Goal: Task Accomplishment & Management: Use online tool/utility

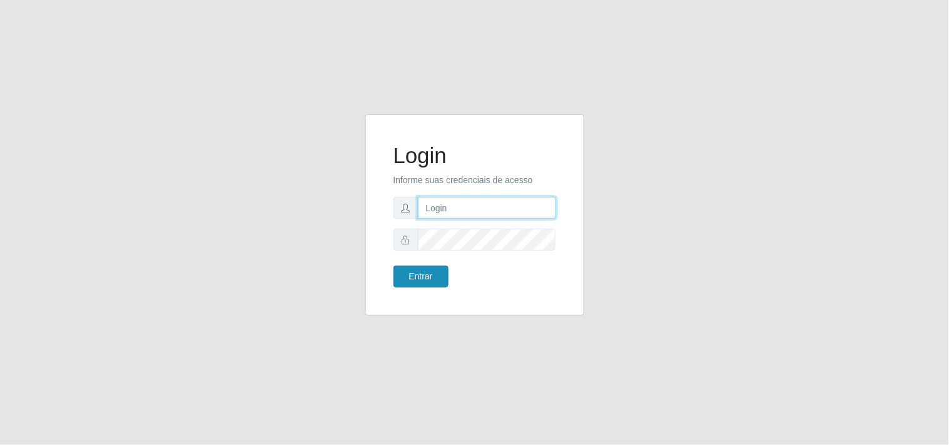
type input "analucia@cestao"
click at [427, 282] on button "Entrar" at bounding box center [420, 277] width 55 height 22
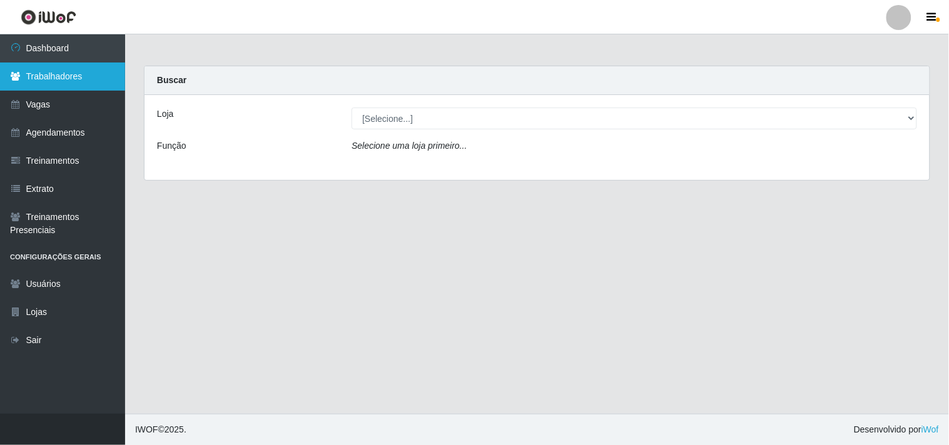
click at [60, 83] on link "Trabalhadores" at bounding box center [62, 77] width 125 height 28
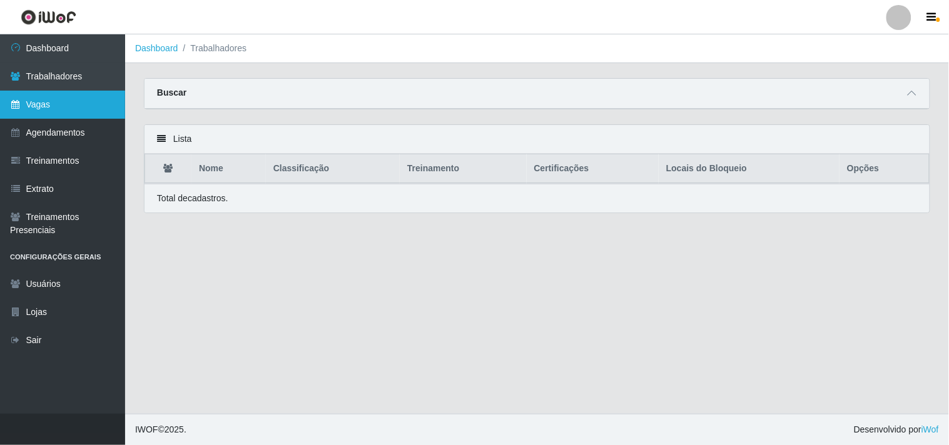
click at [84, 109] on link "Vagas" at bounding box center [62, 105] width 125 height 28
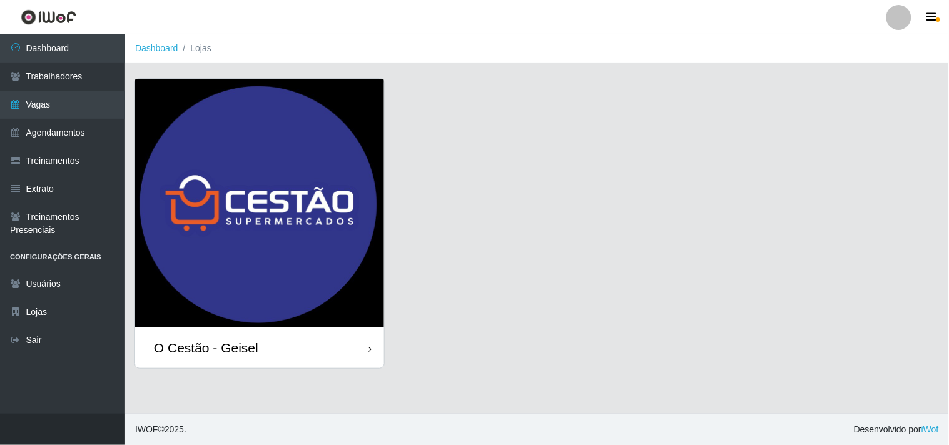
click at [320, 208] on img at bounding box center [259, 203] width 249 height 249
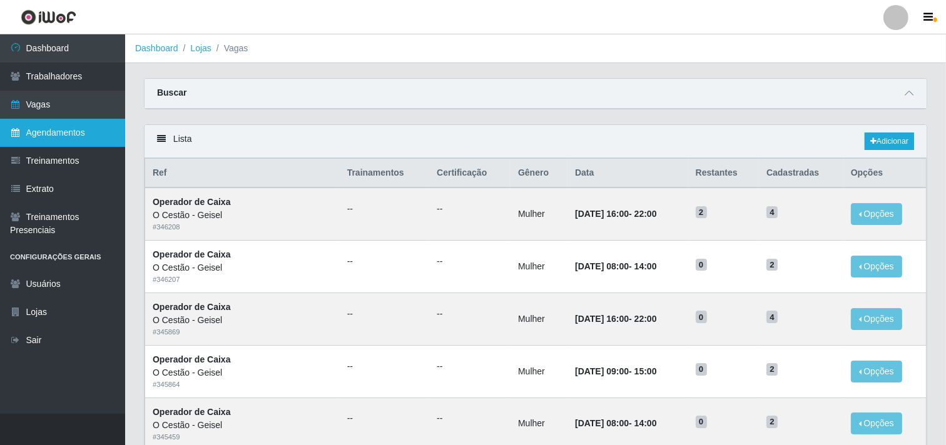
click at [83, 134] on link "Agendamentos" at bounding box center [62, 133] width 125 height 28
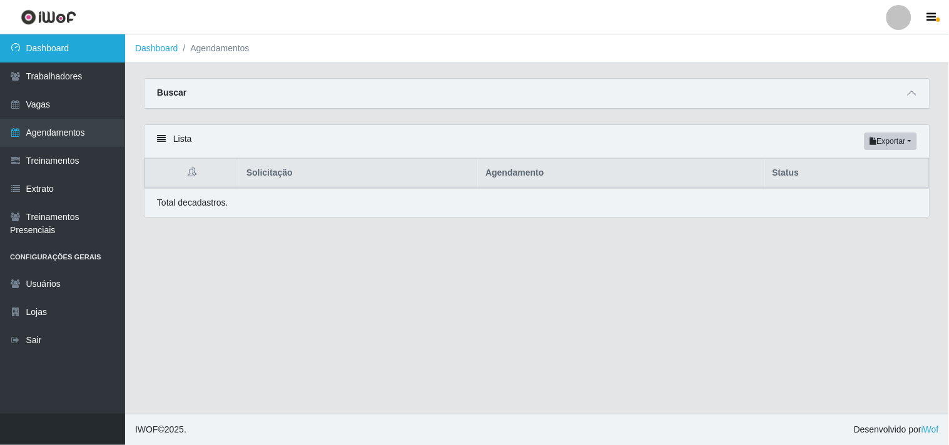
click at [63, 36] on link "Dashboard" at bounding box center [62, 48] width 125 height 28
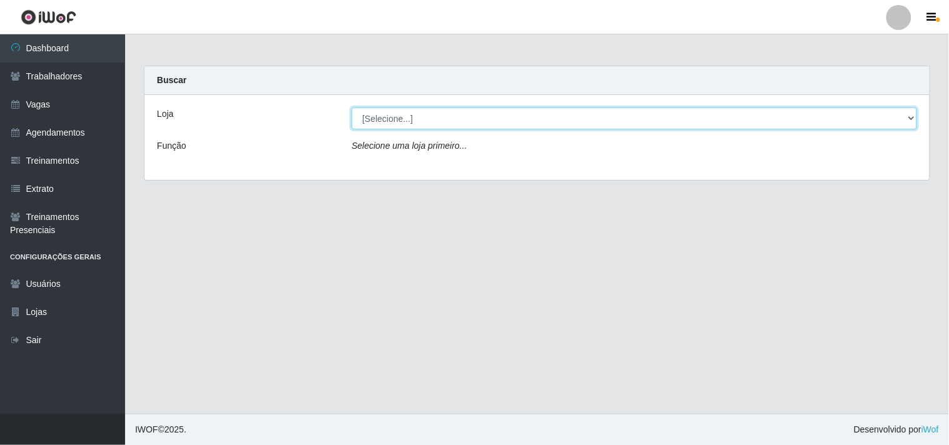
click at [381, 124] on select "[Selecione...] O Cestão - Geisel" at bounding box center [633, 119] width 565 height 22
select select "224"
click at [351, 108] on select "[Selecione...] O Cestão - Geisel" at bounding box center [633, 119] width 565 height 22
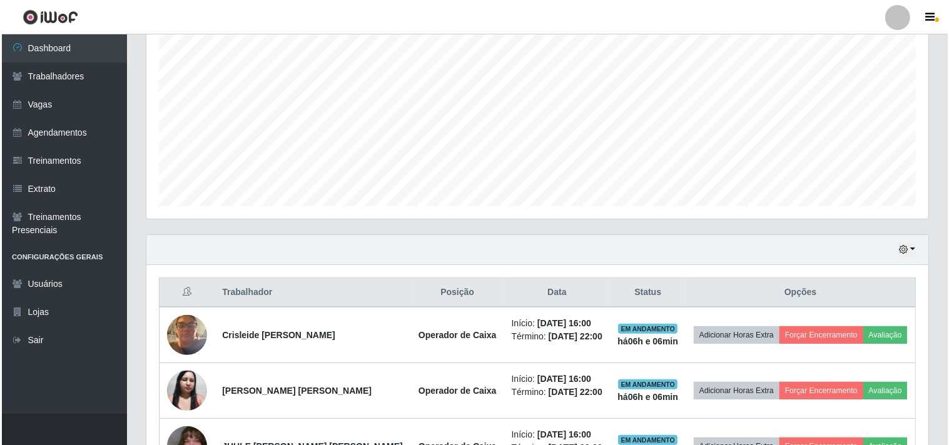
scroll to position [330, 0]
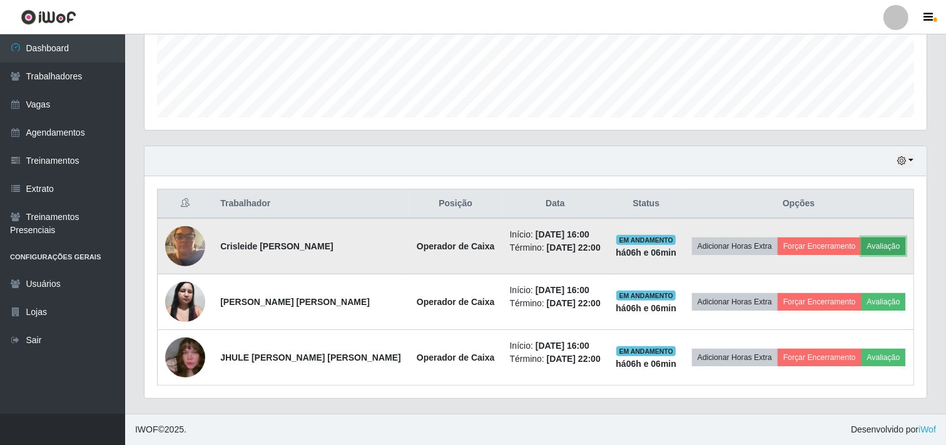
click at [876, 247] on button "Avaliação" at bounding box center [883, 247] width 44 height 18
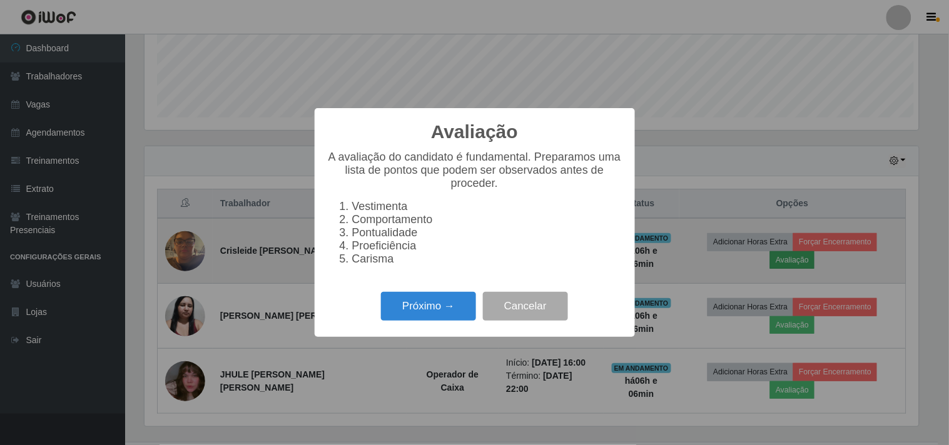
scroll to position [259, 774]
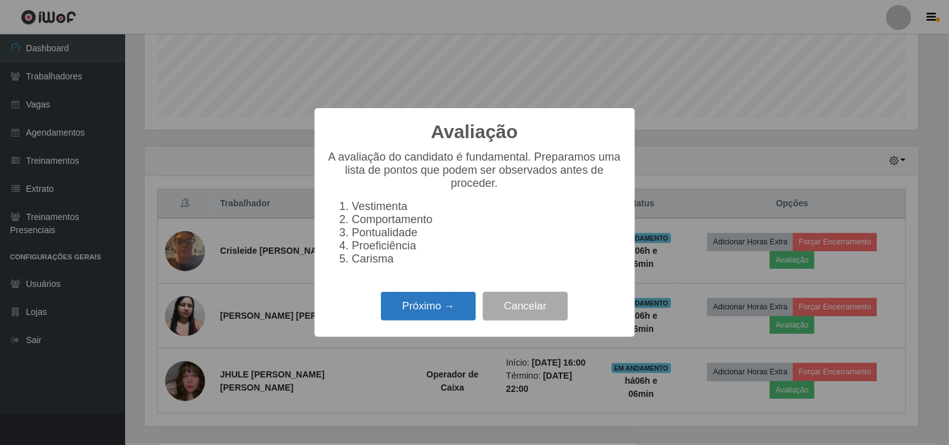
click at [405, 308] on button "Próximo →" at bounding box center [428, 306] width 95 height 29
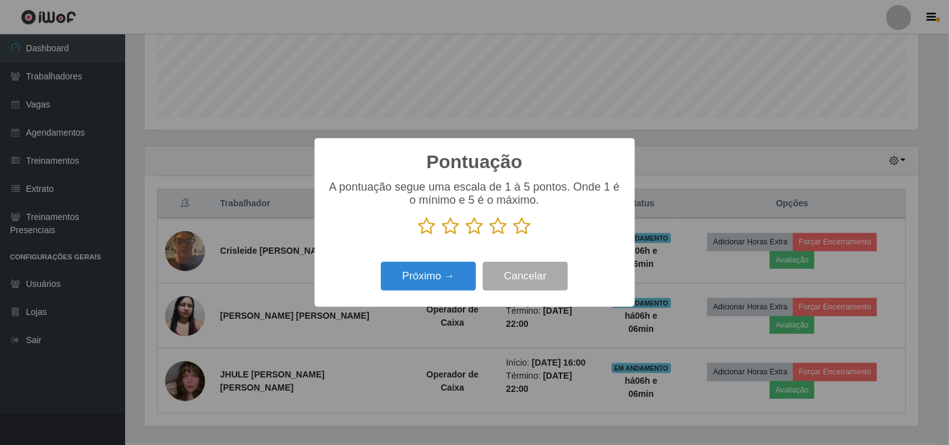
scroll to position [625135, 624620]
click at [523, 228] on icon at bounding box center [522, 226] width 18 height 19
click at [513, 236] on input "radio" at bounding box center [513, 236] width 0 height 0
click at [442, 278] on button "Próximo →" at bounding box center [428, 276] width 95 height 29
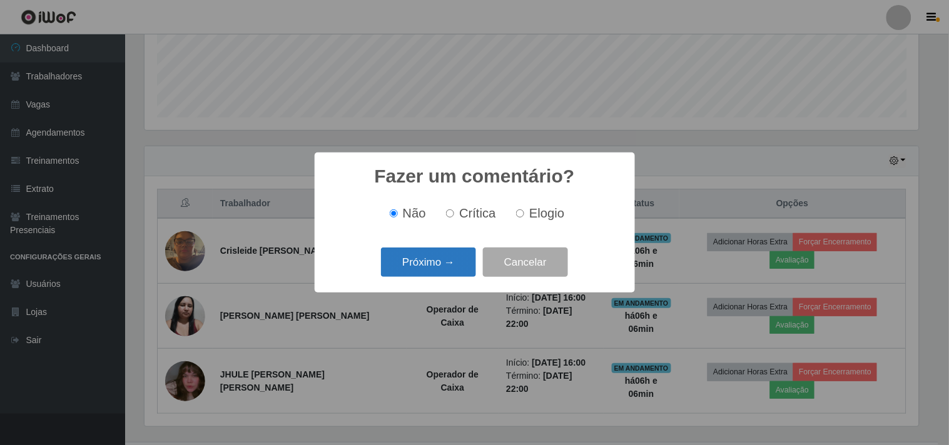
click at [442, 271] on button "Próximo →" at bounding box center [428, 262] width 95 height 29
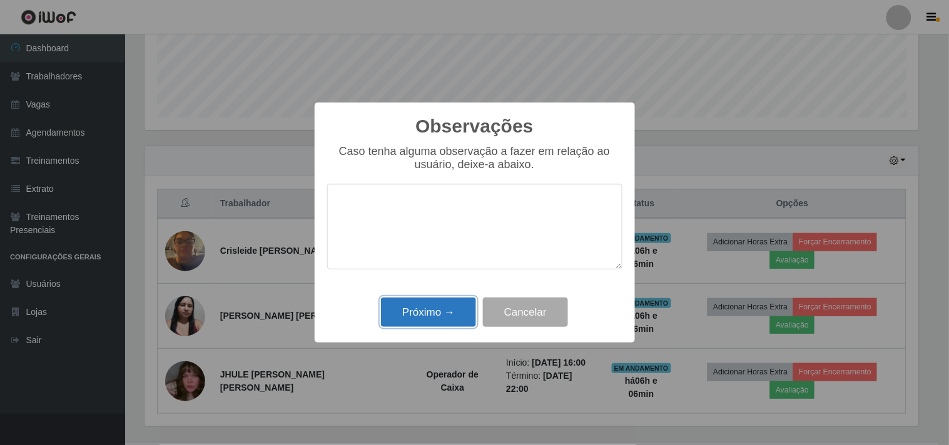
click at [420, 305] on button "Próximo →" at bounding box center [428, 312] width 95 height 29
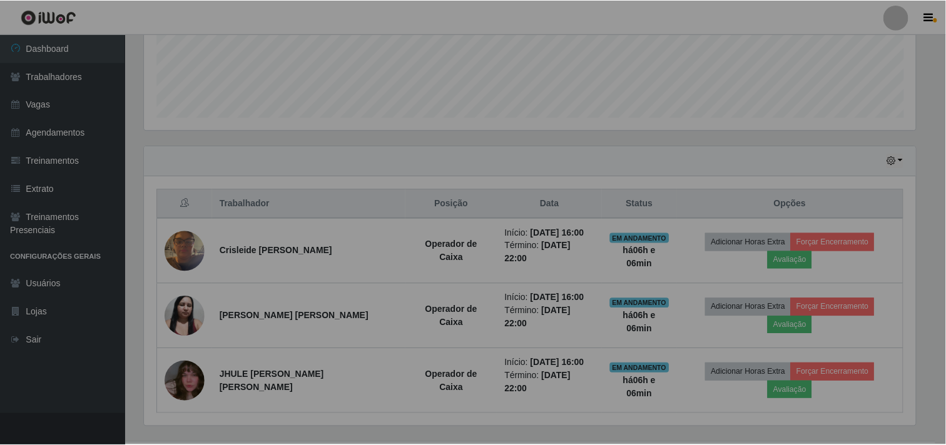
scroll to position [259, 782]
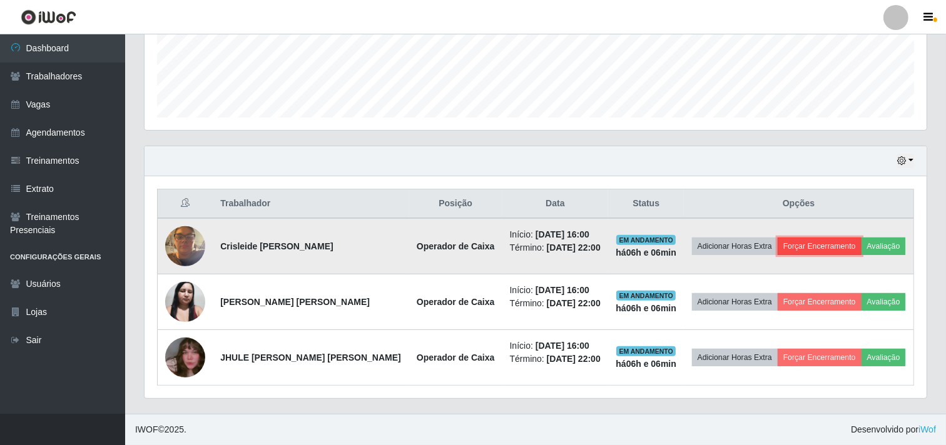
click at [809, 250] on button "Forçar Encerramento" at bounding box center [819, 247] width 84 height 18
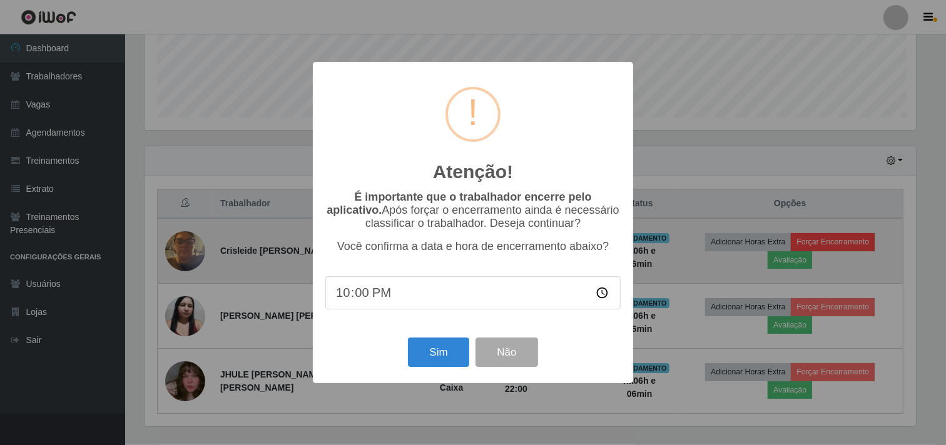
scroll to position [259, 774]
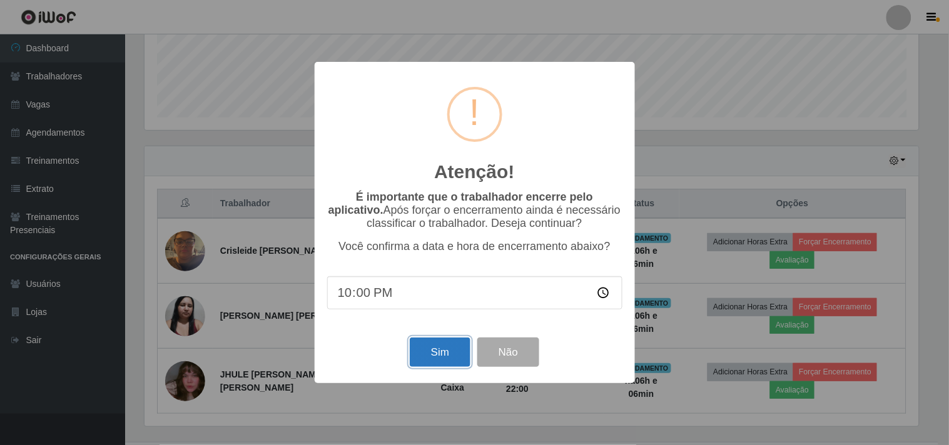
click at [447, 350] on button "Sim" at bounding box center [440, 352] width 61 height 29
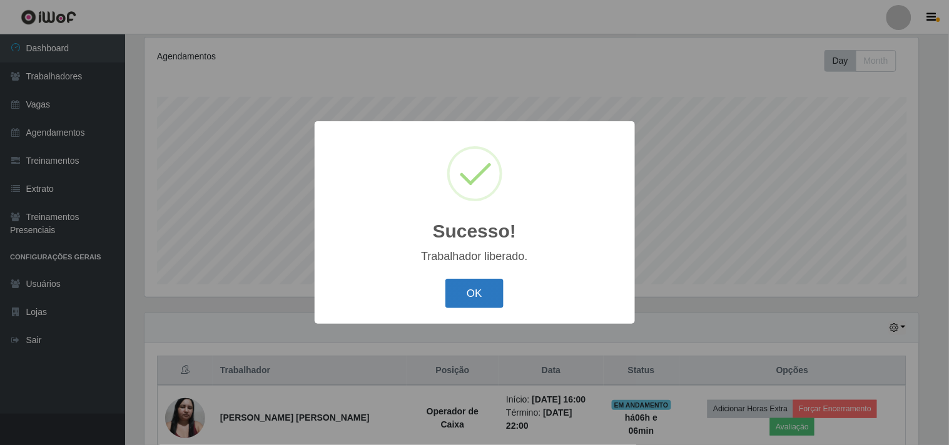
click at [482, 285] on button "OK" at bounding box center [474, 293] width 58 height 29
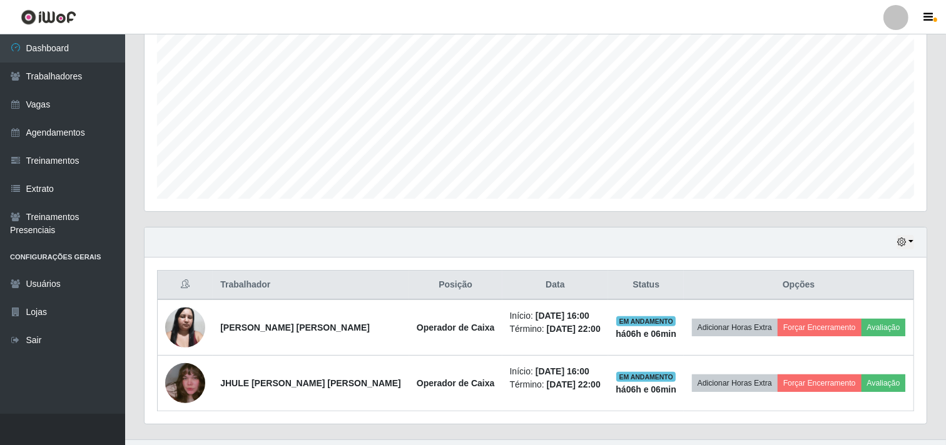
scroll to position [274, 0]
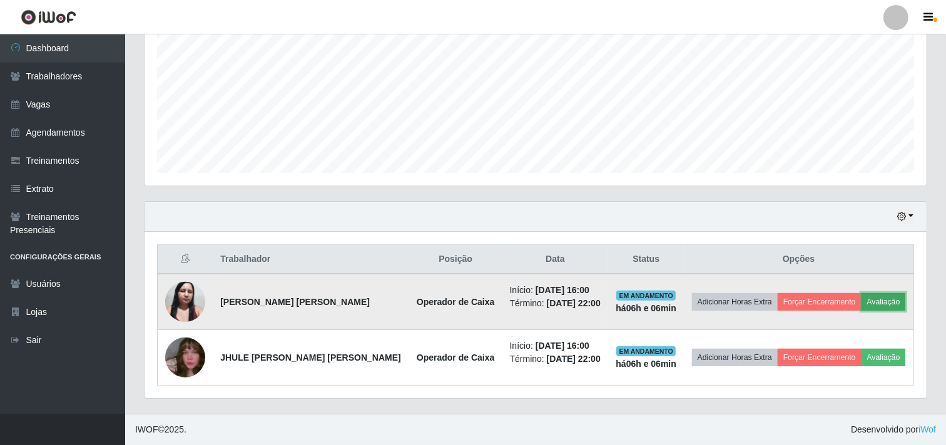
click at [889, 299] on button "Avaliação" at bounding box center [883, 302] width 44 height 18
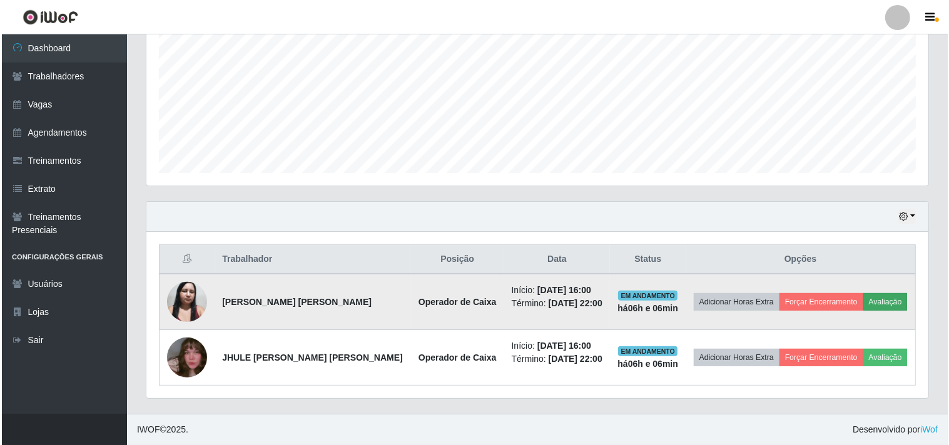
scroll to position [259, 774]
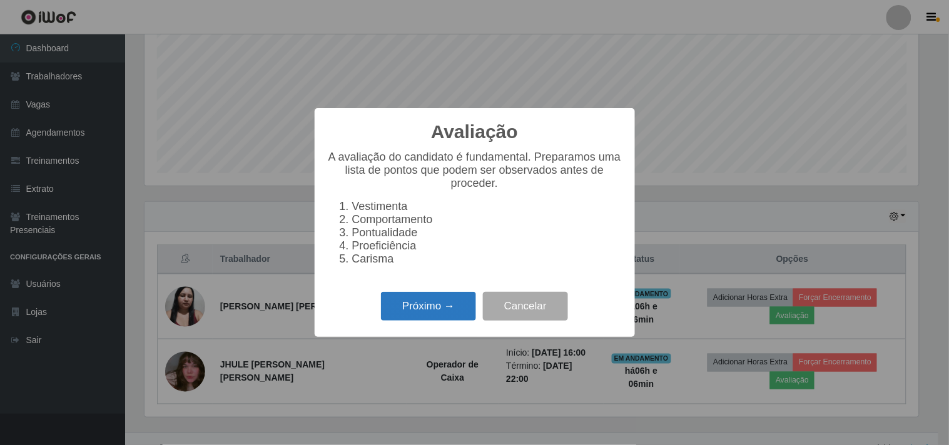
click at [455, 317] on button "Próximo →" at bounding box center [428, 306] width 95 height 29
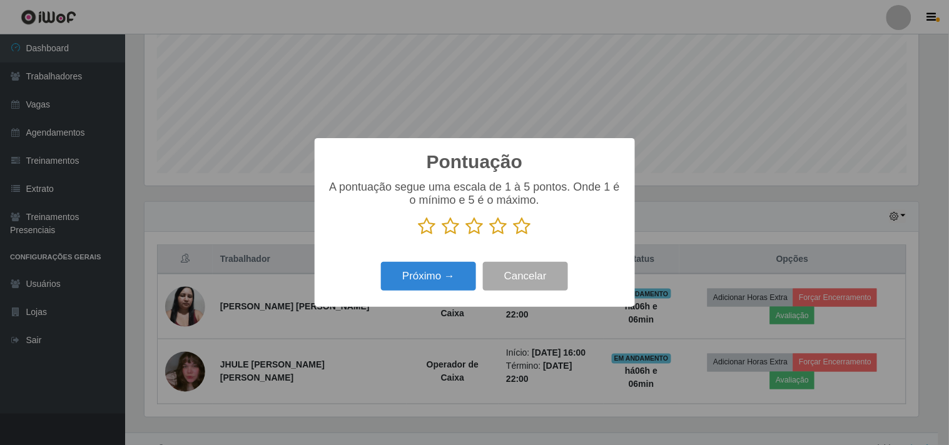
click at [517, 225] on icon at bounding box center [522, 226] width 18 height 19
click at [513, 236] on input "radio" at bounding box center [513, 236] width 0 height 0
click at [458, 274] on button "Próximo →" at bounding box center [428, 276] width 95 height 29
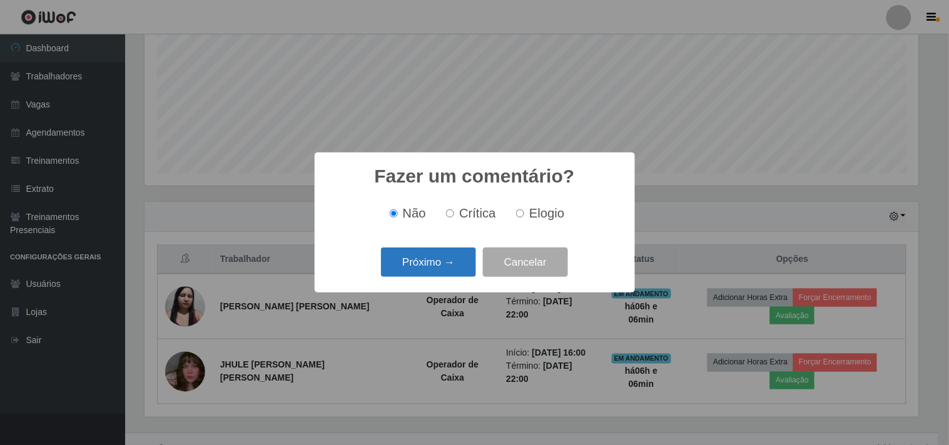
click at [452, 261] on button "Próximo →" at bounding box center [428, 262] width 95 height 29
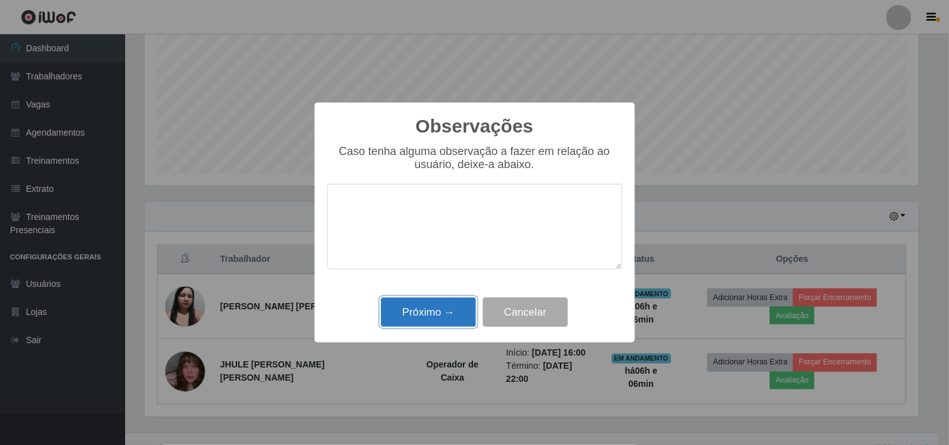
click at [424, 320] on button "Próximo →" at bounding box center [428, 312] width 95 height 29
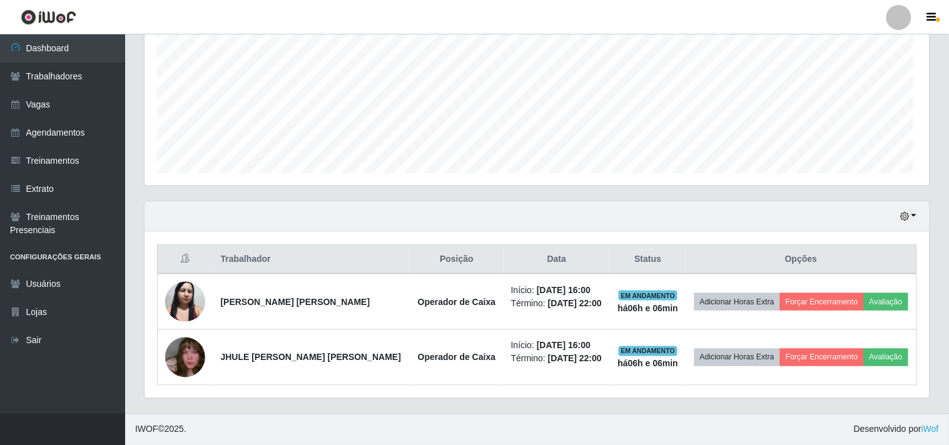
scroll to position [259, 782]
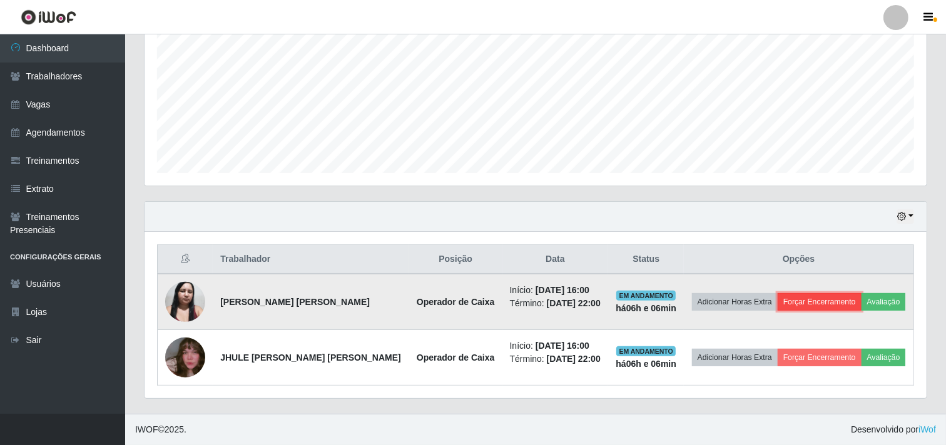
click at [826, 296] on button "Forçar Encerramento" at bounding box center [819, 302] width 84 height 18
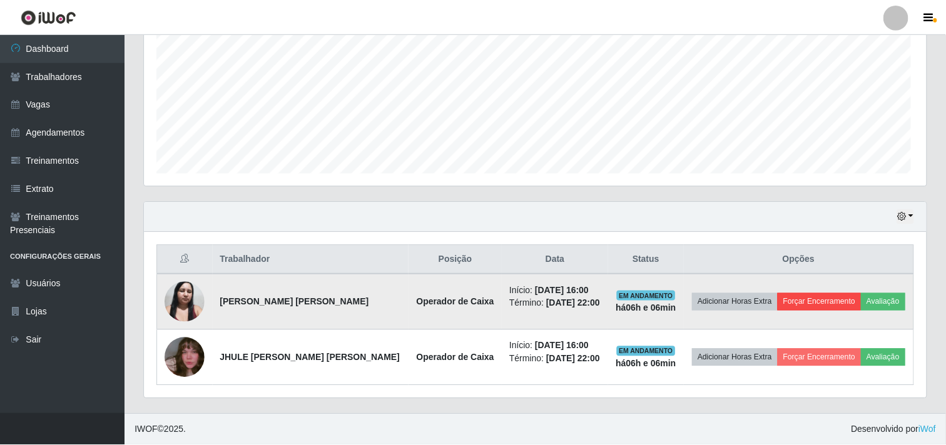
scroll to position [259, 774]
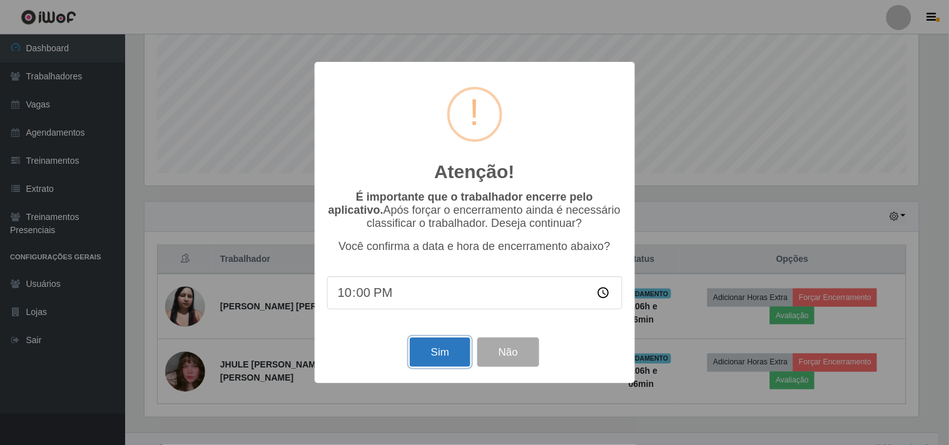
click at [423, 355] on button "Sim" at bounding box center [440, 352] width 61 height 29
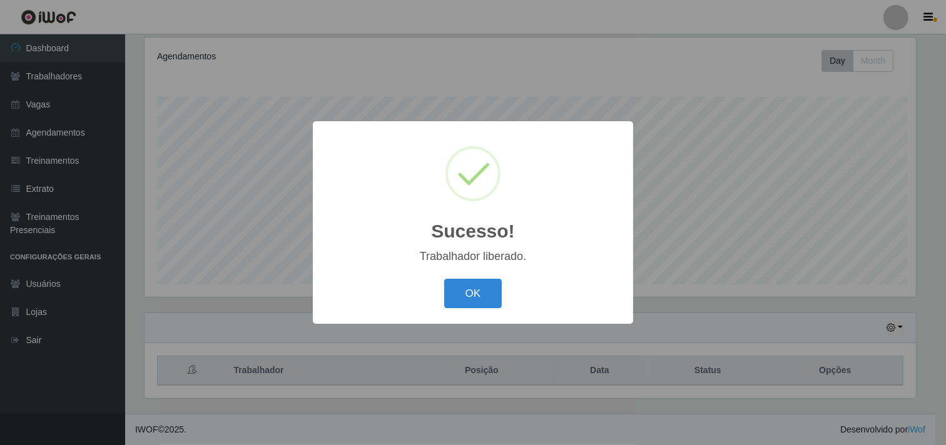
scroll to position [0, 0]
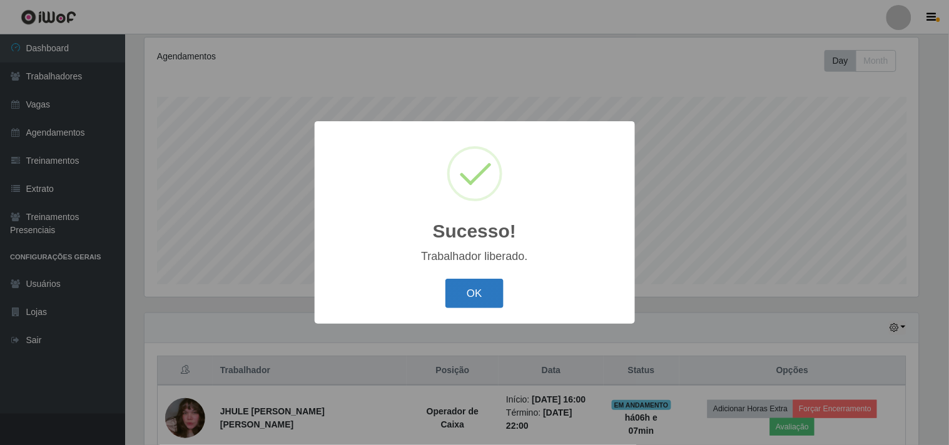
click at [460, 304] on button "OK" at bounding box center [474, 293] width 58 height 29
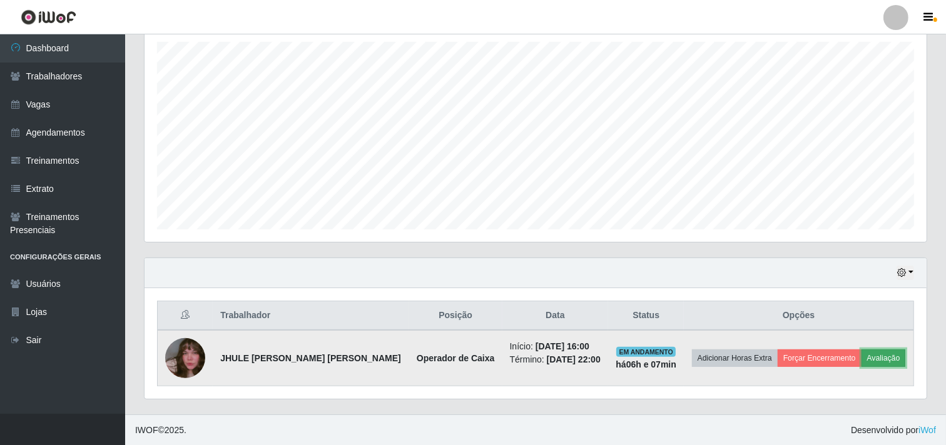
click at [867, 358] on button "Avaliação" at bounding box center [883, 359] width 44 height 18
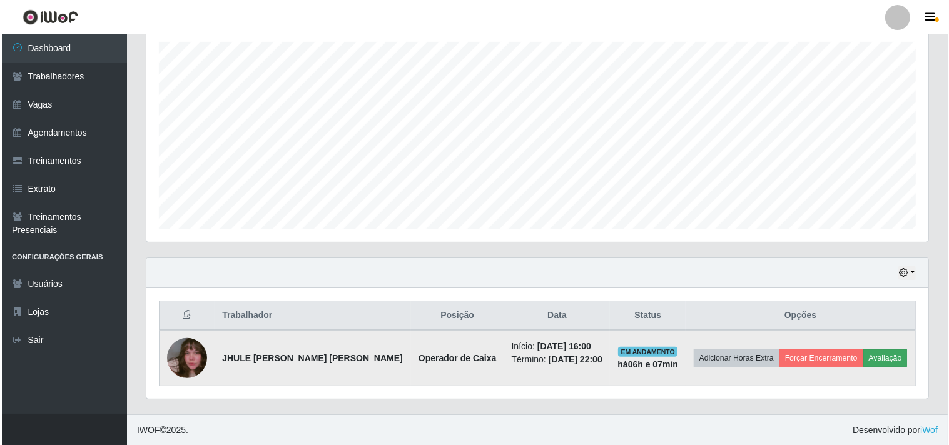
scroll to position [259, 774]
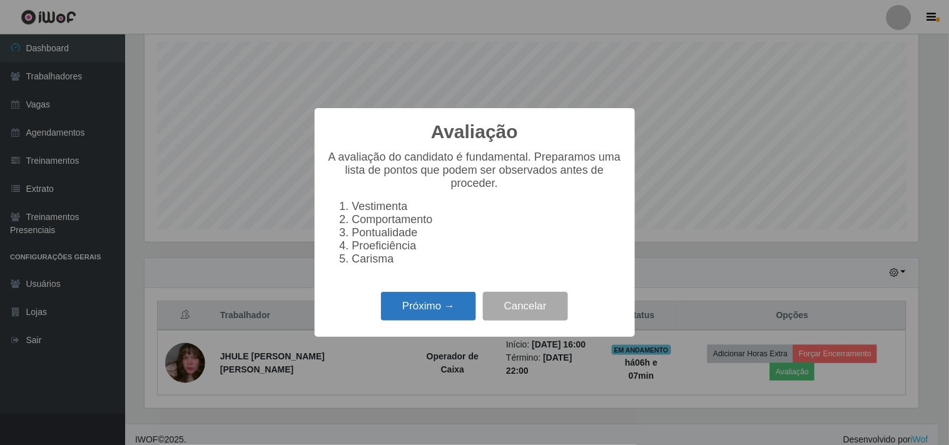
click at [395, 321] on button "Próximo →" at bounding box center [428, 306] width 95 height 29
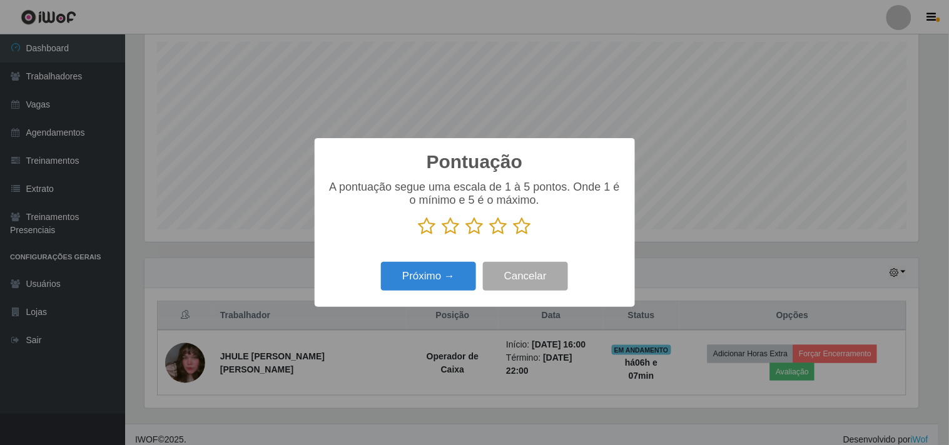
click at [524, 221] on icon at bounding box center [522, 226] width 18 height 19
click at [513, 236] on input "radio" at bounding box center [513, 236] width 0 height 0
click at [427, 276] on button "Próximo →" at bounding box center [428, 276] width 95 height 29
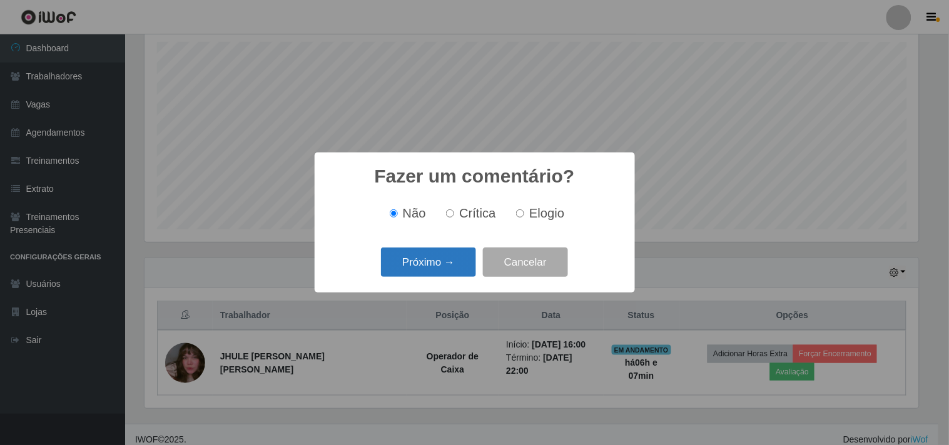
click at [423, 269] on button "Próximo →" at bounding box center [428, 262] width 95 height 29
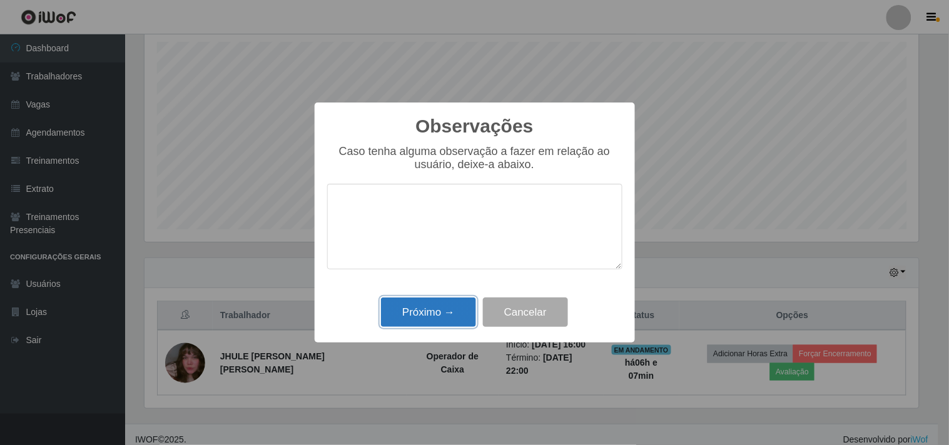
click at [415, 313] on button "Próximo →" at bounding box center [428, 312] width 95 height 29
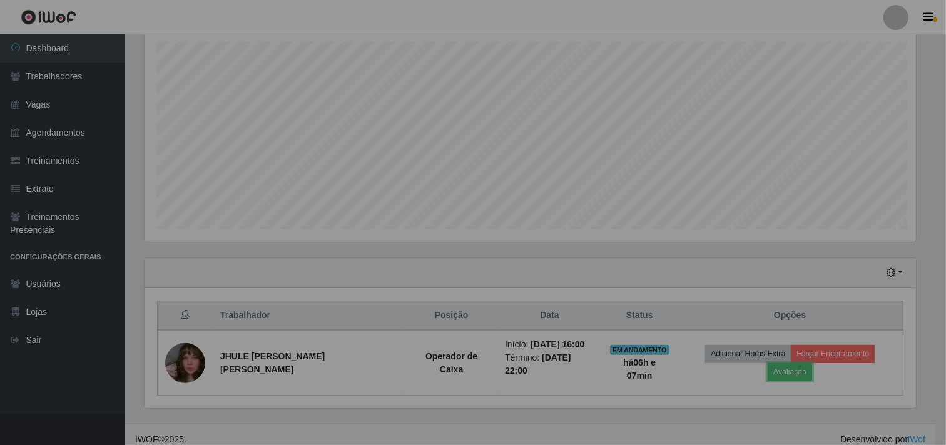
scroll to position [259, 782]
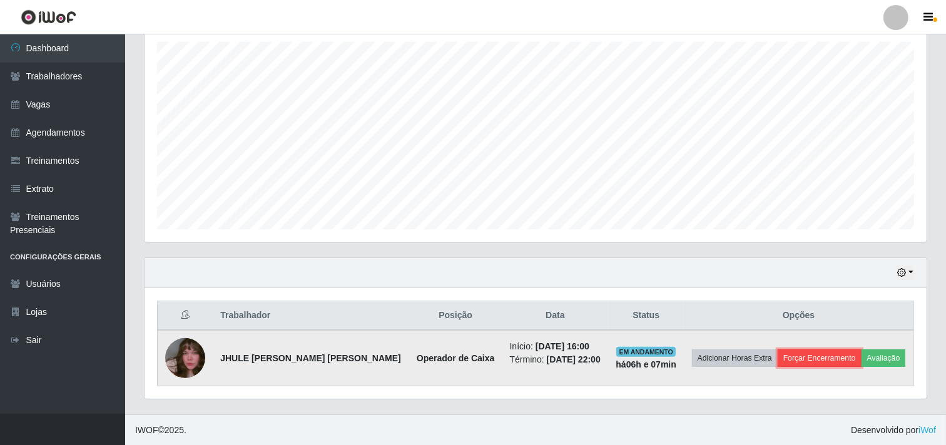
click at [843, 361] on button "Forçar Encerramento" at bounding box center [819, 359] width 84 height 18
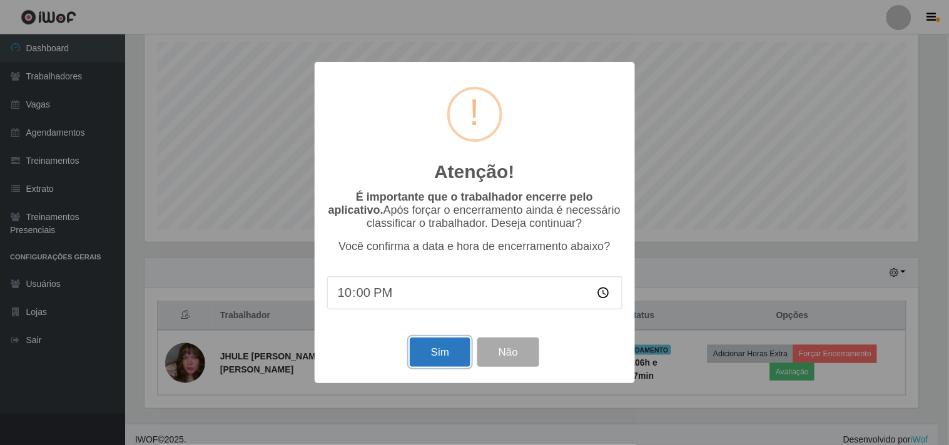
click at [445, 358] on button "Sim" at bounding box center [440, 352] width 61 height 29
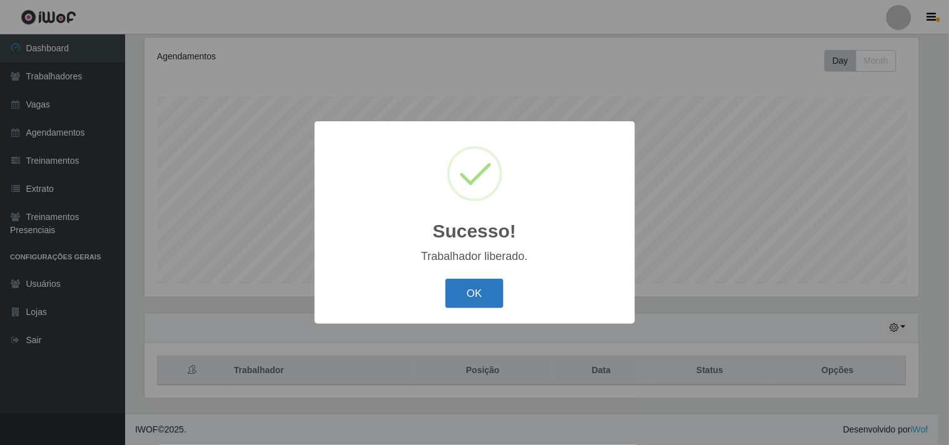
click at [471, 295] on button "OK" at bounding box center [474, 293] width 58 height 29
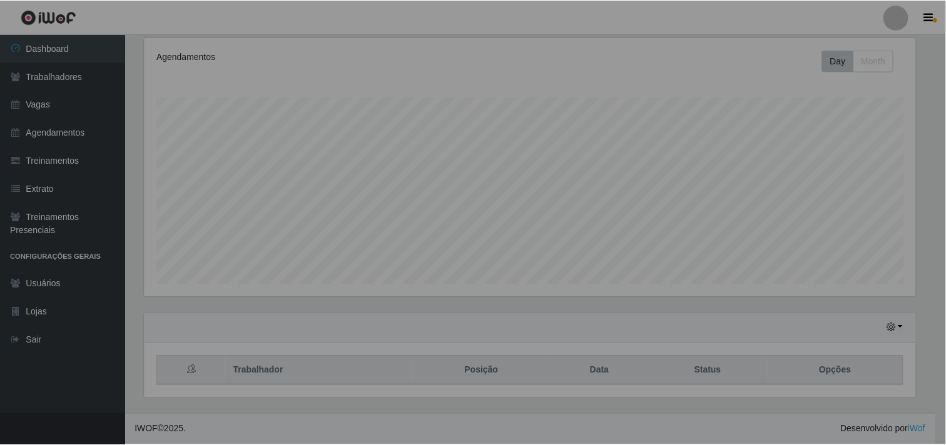
scroll to position [259, 782]
